Goal: Task Accomplishment & Management: Manage account settings

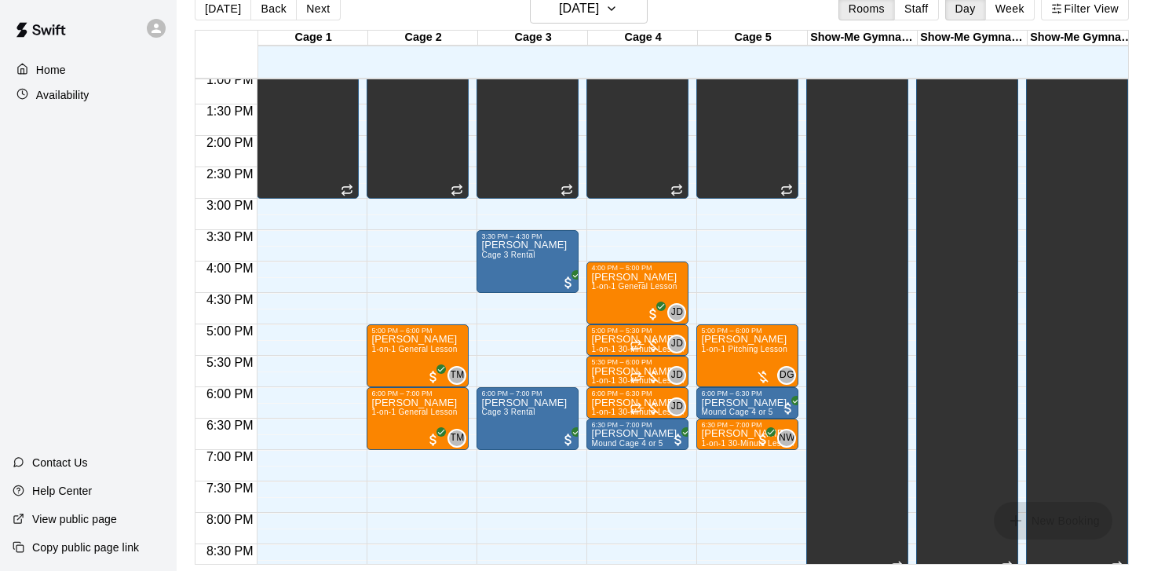
scroll to position [828, 0]
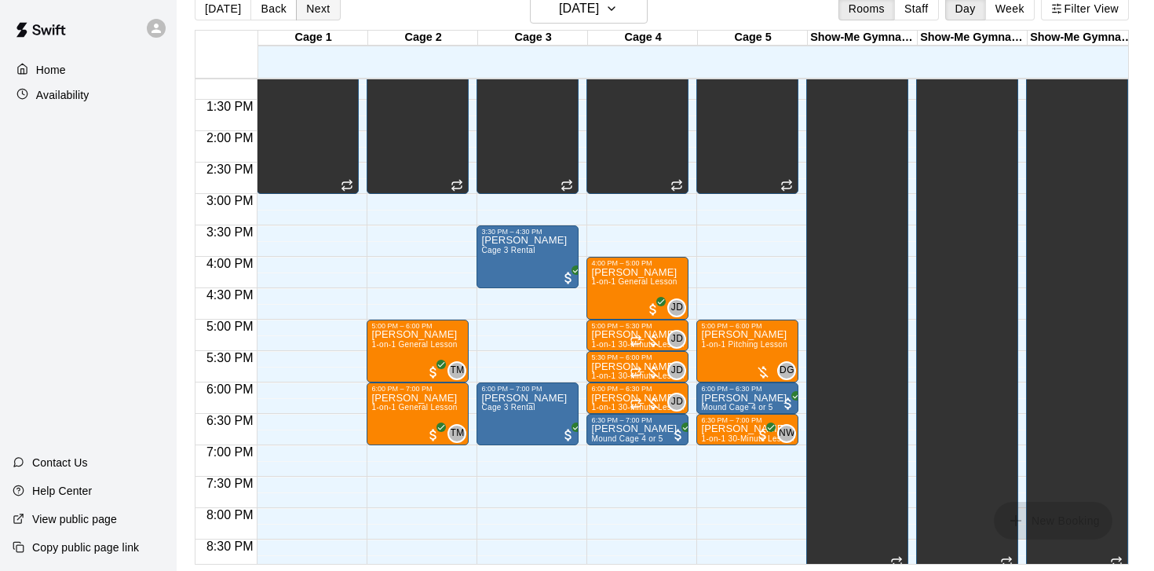
click at [312, 19] on button "Next" at bounding box center [318, 9] width 44 height 24
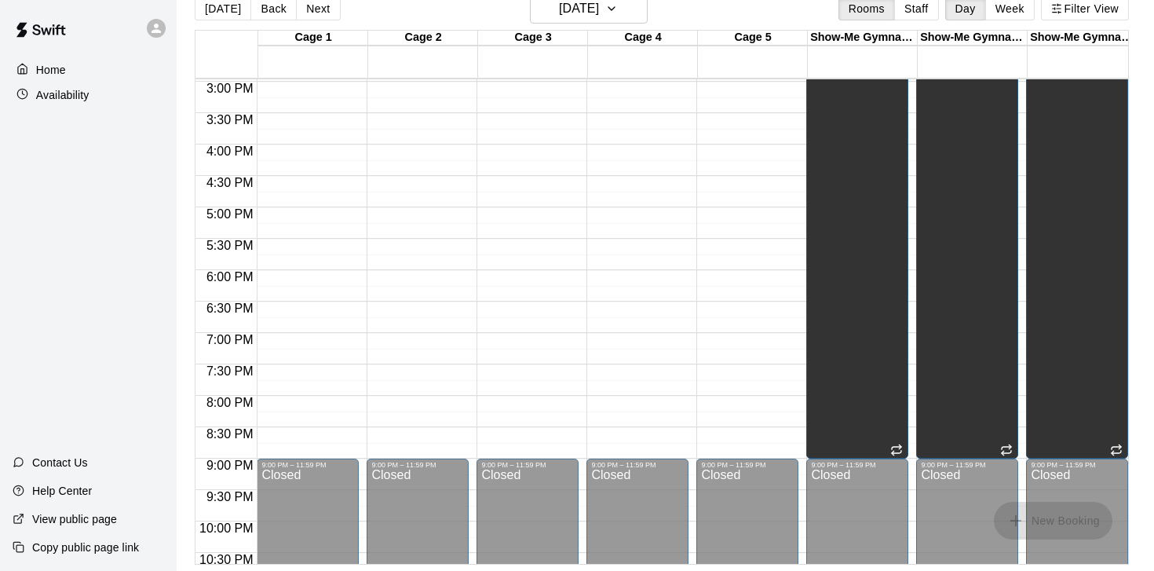
scroll to position [791, 0]
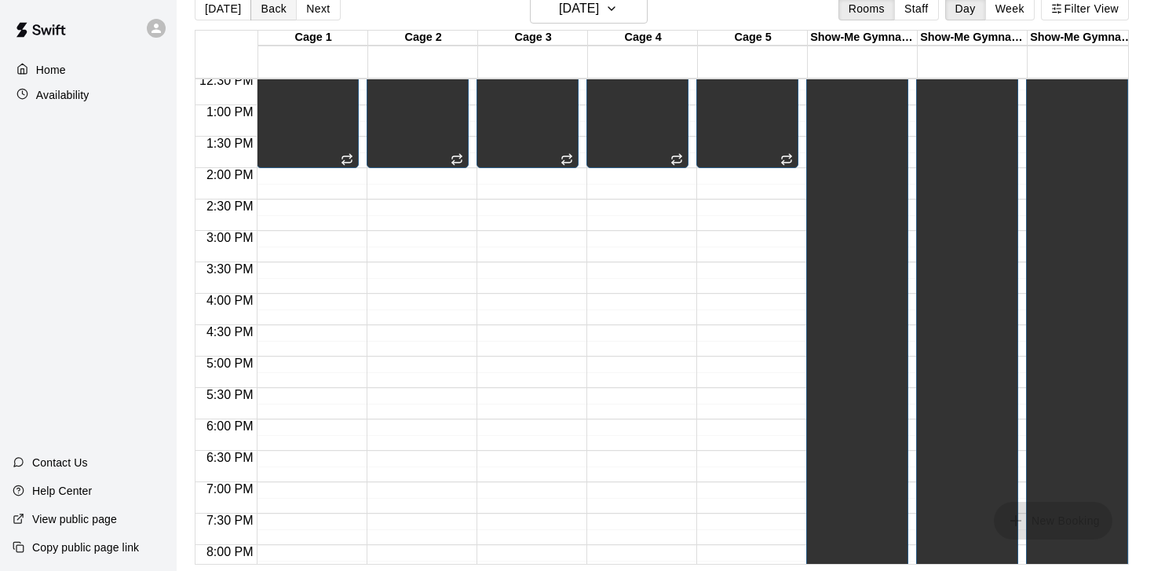
click at [254, 6] on button "Back" at bounding box center [273, 9] width 46 height 24
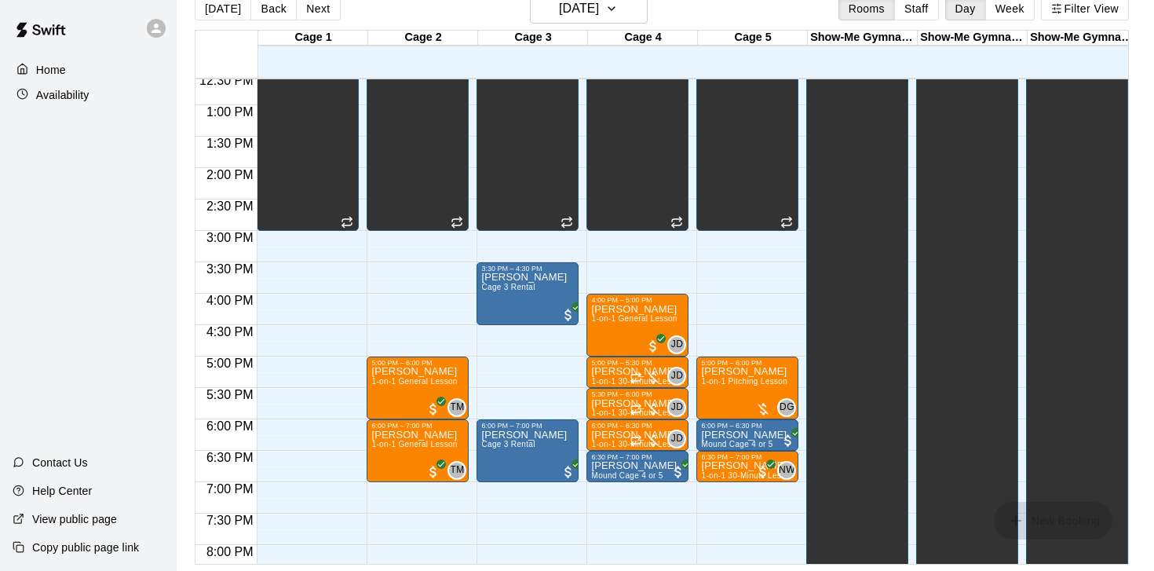
click at [733, 475] on span "1-on-1 30-Minute Lesson" at bounding box center [747, 475] width 93 height 9
click at [733, 466] on p "[PERSON_NAME]" at bounding box center [747, 466] width 93 height 0
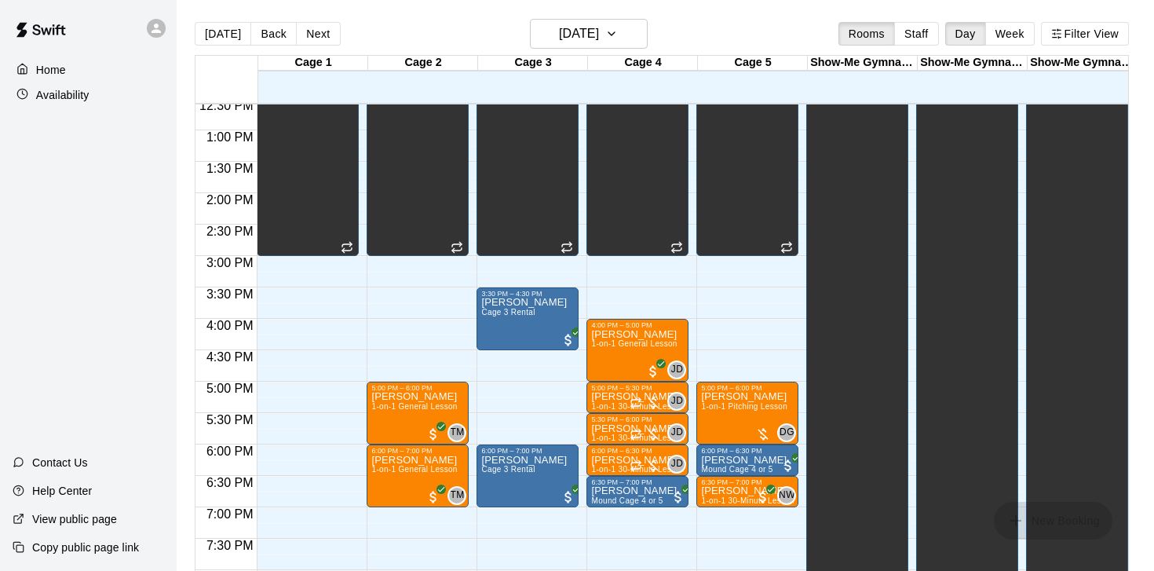
click at [68, 85] on div "Availability" at bounding box center [89, 95] width 152 height 24
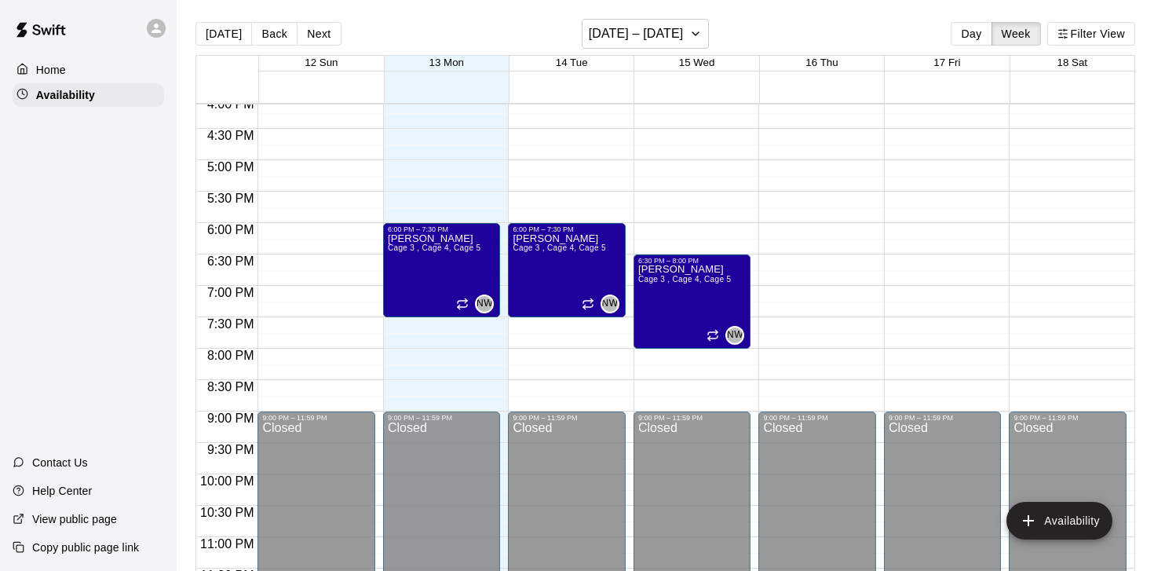
scroll to position [1024, 0]
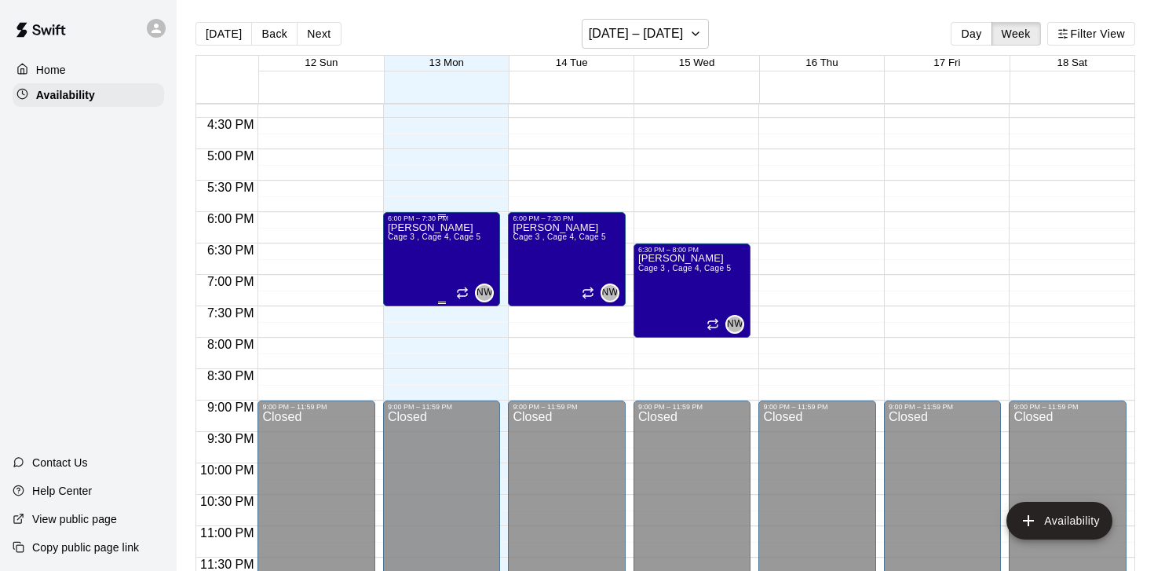
click at [443, 231] on div "[PERSON_NAME] 3 , Cage 4, Cage 5" at bounding box center [434, 507] width 93 height 571
click at [453, 239] on div at bounding box center [577, 285] width 1154 height 571
